Goal: Navigation & Orientation: Find specific page/section

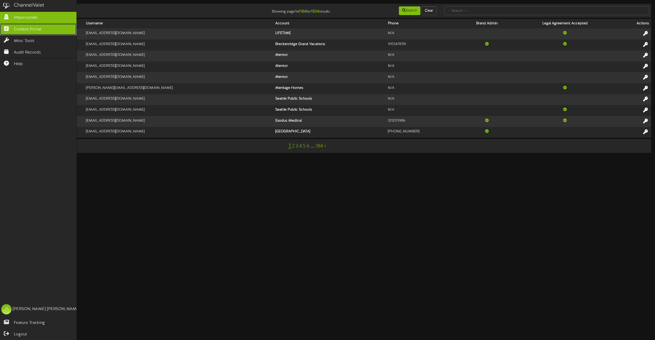
click at [10, 28] on icon at bounding box center [6, 28] width 13 height 4
click at [8, 32] on link "Content Portal" at bounding box center [38, 30] width 76 height 12
